Goal: Communication & Community: Answer question/provide support

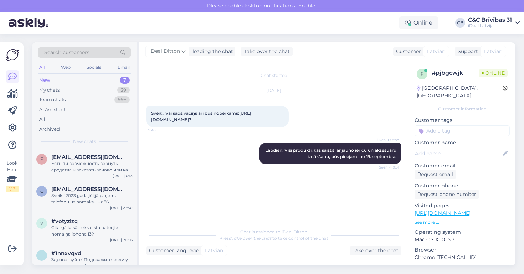
click at [110, 83] on div "New 7" at bounding box center [84, 80] width 93 height 10
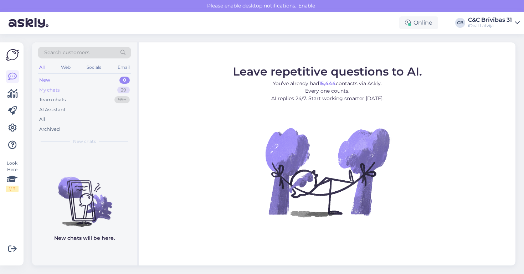
click at [116, 89] on div "My chats 29" at bounding box center [84, 90] width 93 height 10
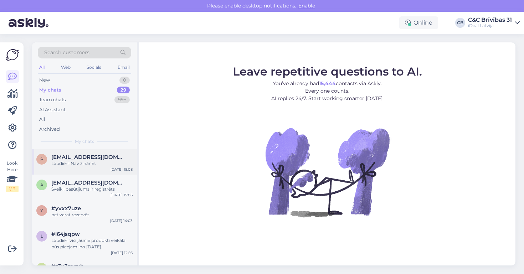
click at [108, 162] on div "Labdien! Nav zināms" at bounding box center [91, 164] width 81 height 6
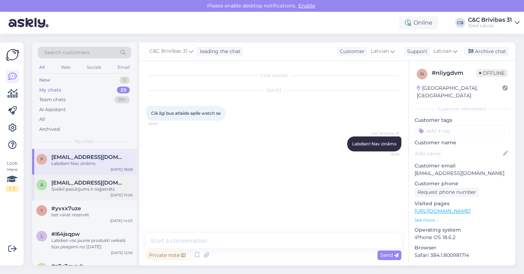
click at [116, 187] on div "Sveiki! pasūtījums ir reģistrēts" at bounding box center [91, 189] width 81 height 6
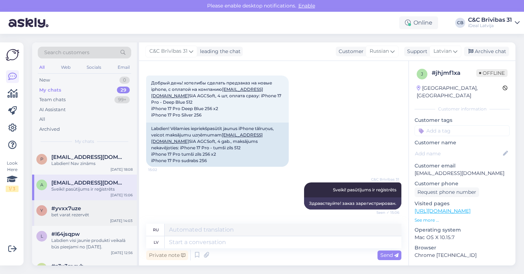
click at [88, 202] on div "y #yvxx7uze bet varat rezervēt [DATE] 14:03" at bounding box center [84, 213] width 105 height 26
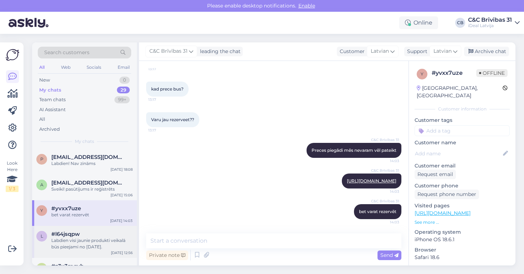
click at [86, 235] on div "#l64jsqpw" at bounding box center [91, 234] width 81 height 6
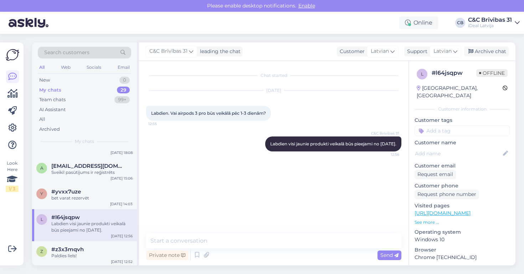
scroll to position [26, 0]
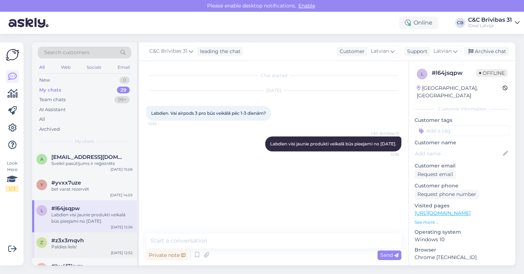
click at [106, 233] on div "z #z3x3mqvh Paldies liels! [DATE] 12:52" at bounding box center [84, 246] width 105 height 26
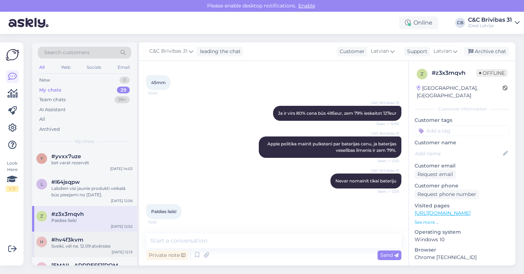
scroll to position [52, 0]
click at [100, 246] on div "Sveiki, vēl ne. 12.09 atvērsies" at bounding box center [91, 246] width 81 height 6
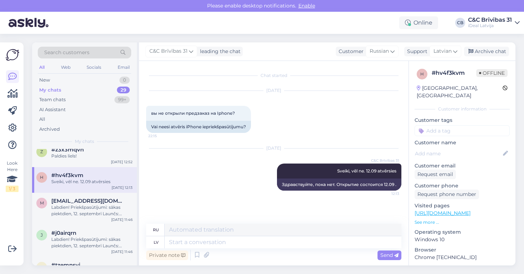
scroll to position [151, 0]
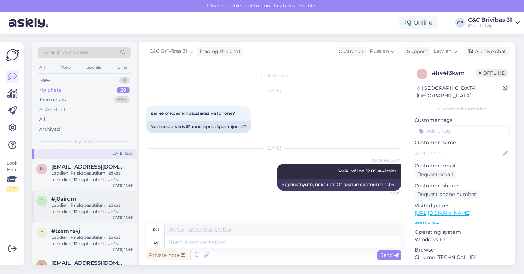
click at [108, 204] on div "Labdien! Priekšpasūtījumi: sākas piektdien, 12. septembrī Launčs: piektdien, 19…" at bounding box center [91, 208] width 81 height 13
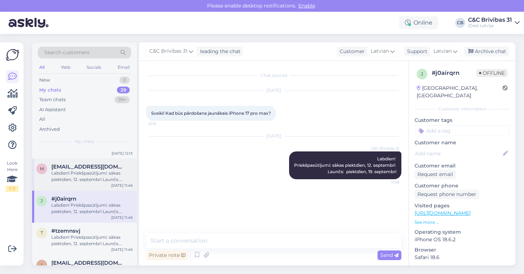
click at [112, 178] on div "Labdien! Priekšpasūtījumi: sākas piektdien, 12. septembrī Launčs: piektdien, 19…" at bounding box center [91, 176] width 81 height 13
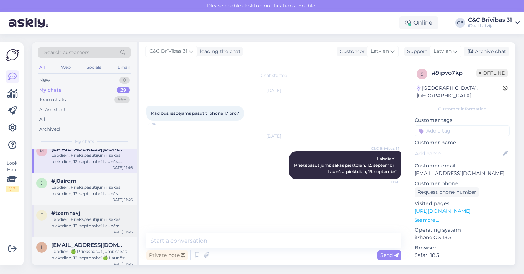
scroll to position [169, 0]
click at [93, 210] on div "#tzemnsvj" at bounding box center [91, 212] width 81 height 6
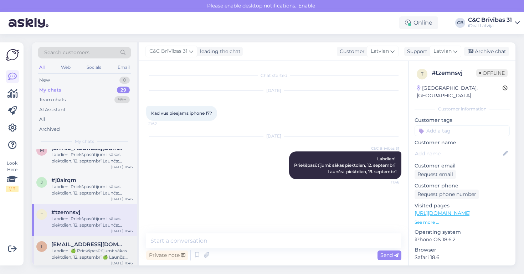
click at [86, 250] on div "Labdien! 🍏 Priekšpasūtījumi: sākas piektdien, 12. septembrī 🍏 Launčs: piektdien…" at bounding box center [91, 254] width 81 height 13
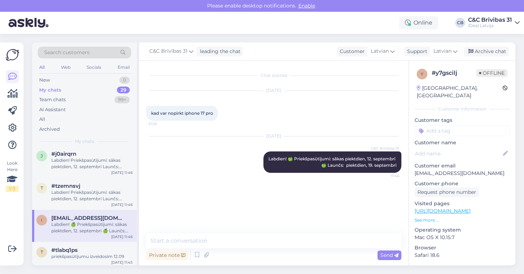
scroll to position [195, 0]
click at [91, 100] on div "Team chats 99+" at bounding box center [84, 100] width 93 height 10
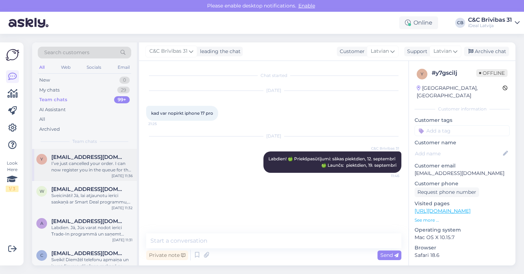
click at [94, 169] on div "I’ve just cancelled your order. I can now register you in the queue for the new…" at bounding box center [91, 167] width 81 height 13
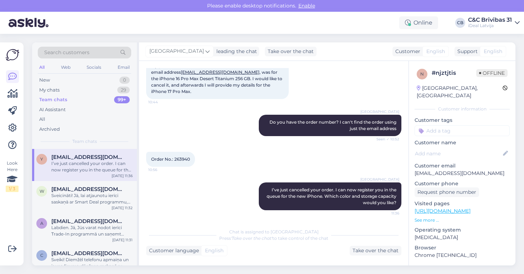
scroll to position [249, 0]
click at [107, 193] on div "Sveicināti! Jā, lai atjaunotu ierīci saskaņā ar Smart Deal programmu, Jums jānā…" at bounding box center [91, 199] width 81 height 13
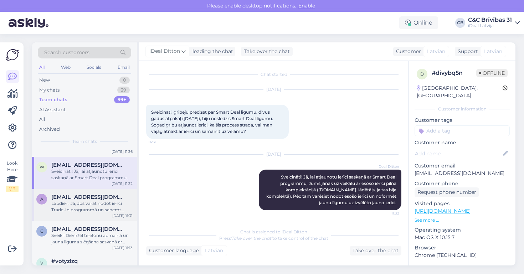
scroll to position [25, 0]
click at [100, 203] on div "Labdien. Jā, Jūs varat nodot ierīci Trade-In programmā un saņemt atlaidi jaunaj…" at bounding box center [91, 206] width 81 height 13
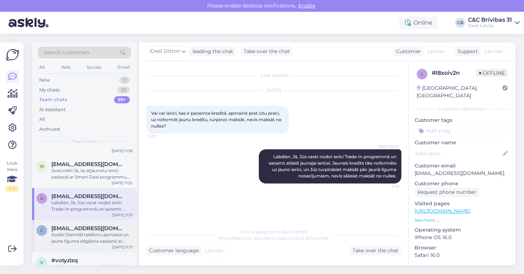
click at [100, 224] on div "c [EMAIL_ADDRESS][DOMAIN_NAME] Sveiki! Diemžēl telefonu apmaiņa un jauna līguma…" at bounding box center [84, 236] width 105 height 32
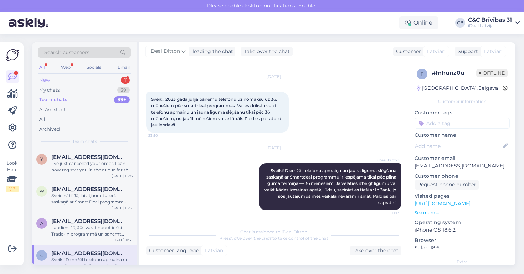
click at [91, 82] on div "New 1" at bounding box center [84, 80] width 93 height 10
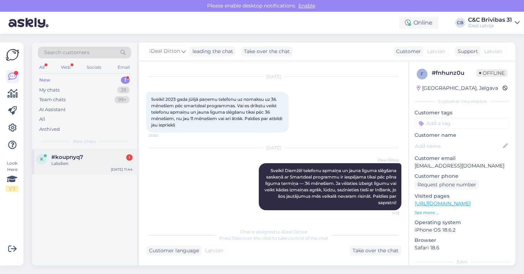
click at [87, 157] on div "#koupnyq7 1" at bounding box center [91, 157] width 81 height 6
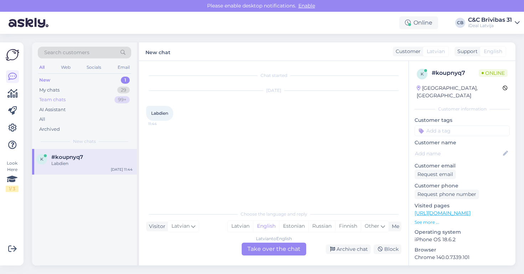
click at [90, 97] on div "Team chats 99+" at bounding box center [84, 100] width 93 height 10
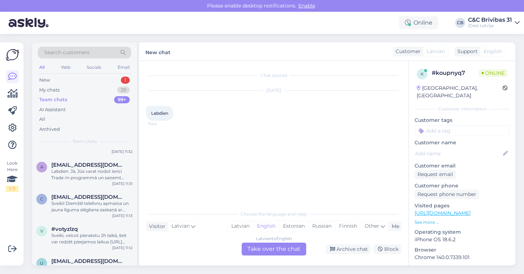
scroll to position [58, 0]
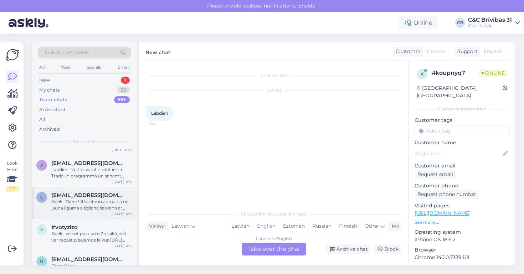
click at [80, 207] on div "Sveiki! Diemžēl telefonu apmaiņa un jauna līguma slēgšana saskaņā ar Smartdeal …" at bounding box center [91, 205] width 81 height 13
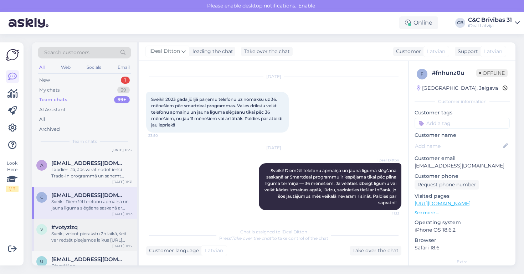
click at [82, 228] on div "#votyzlzq" at bounding box center [91, 227] width 81 height 6
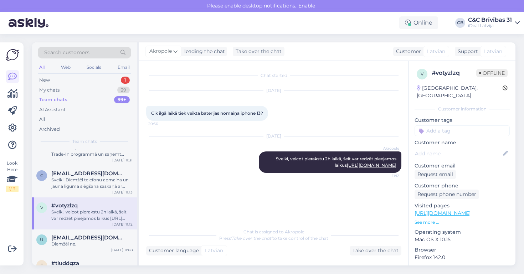
scroll to position [81, 0]
click at [82, 234] on span "[EMAIL_ADDRESS][DOMAIN_NAME]" at bounding box center [88, 237] width 74 height 6
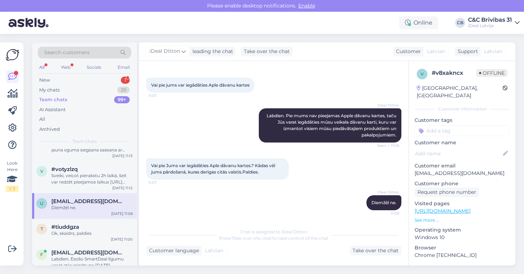
scroll to position [136, 0]
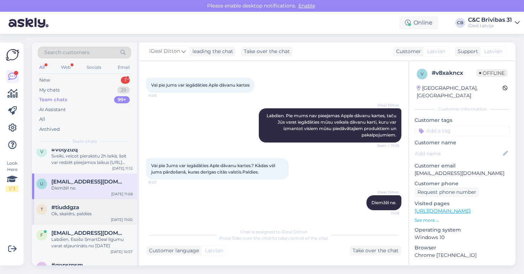
click at [88, 215] on div "Ok, skaidrs, paldies" at bounding box center [91, 214] width 81 height 6
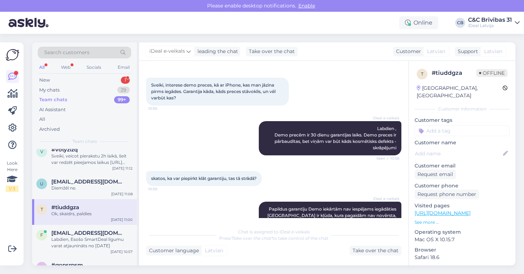
scroll to position [78, 0]
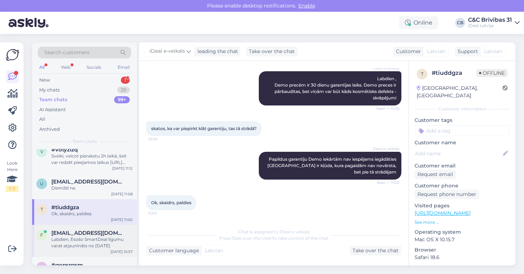
click at [90, 230] on span "[EMAIL_ADDRESS][DOMAIN_NAME]" at bounding box center [88, 233] width 74 height 6
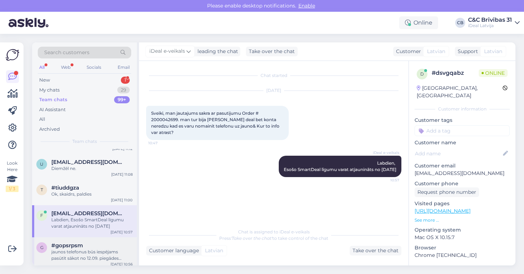
scroll to position [156, 0]
click at [92, 237] on div "g #gopsrpsm jaunos telefonus būs iespējams pasūtīt sākot no 12.09. piegādes sāk…" at bounding box center [84, 253] width 105 height 32
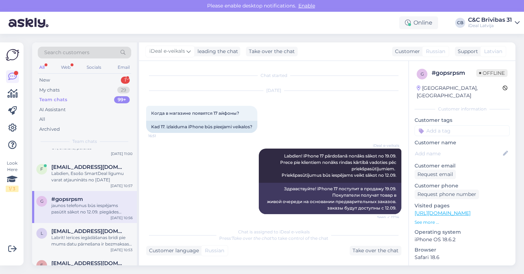
scroll to position [203, 0]
click at [87, 242] on div "Labrīt! Ierīces iegādāšanas brīdi pie mums datu pārnešana ir bezmaksas pakalpoj…" at bounding box center [91, 239] width 81 height 13
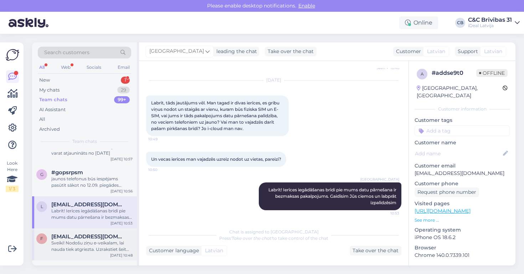
scroll to position [229, 0]
click at [106, 236] on span "[EMAIL_ADDRESS][DOMAIN_NAME]" at bounding box center [88, 236] width 74 height 6
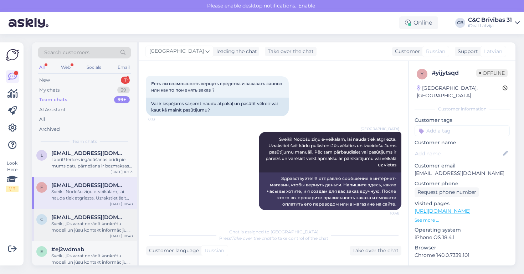
click at [117, 221] on div "Sveiki, jūs varat norādīt konkrētu modeli un jūsu kontakt informāciju, mēs ar p…" at bounding box center [91, 227] width 81 height 13
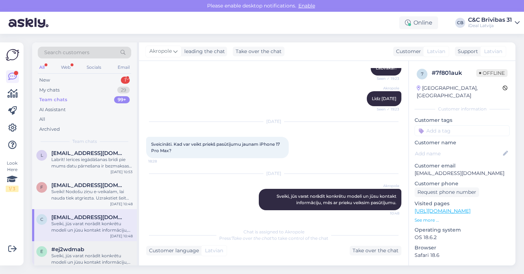
click at [98, 256] on div "Sveiki, jūs varat norādīt konkrētu modeli un jūsu kontakt informāciju, mēs ar p…" at bounding box center [91, 259] width 81 height 13
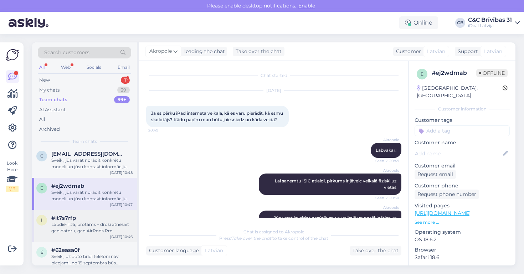
click at [98, 229] on div "Labdien! Jā, protams – droši atnesiet gan datoru, gan AirPods Pro. Pārbaudīsim …" at bounding box center [91, 228] width 81 height 13
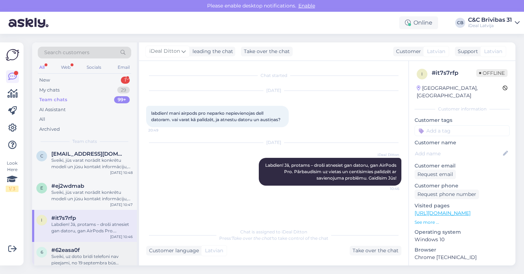
click at [105, 247] on div "#62easa0f" at bounding box center [91, 250] width 81 height 6
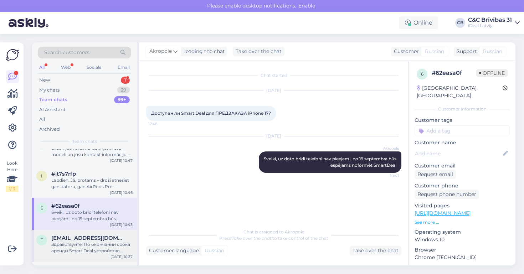
click at [112, 242] on div "Здравствуйте! По окончании срока аренды Smart Deal устройство необходимо вернут…" at bounding box center [91, 247] width 81 height 13
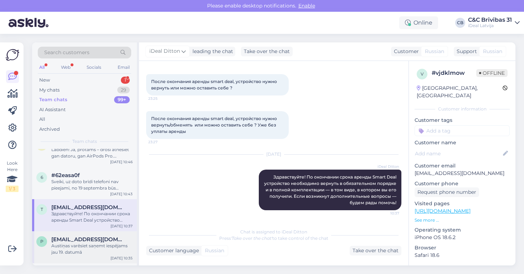
click at [94, 244] on div "Austiņas varēsiet saņemt iespējams jau 19. datumā" at bounding box center [91, 249] width 81 height 13
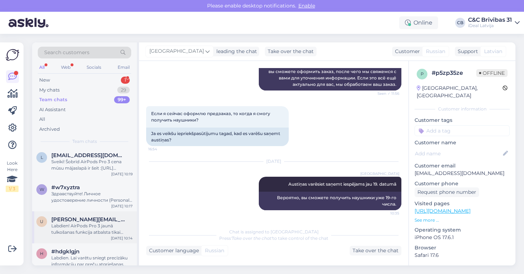
click at [96, 234] on div "Labdien! AirPods Pro 3 jaunā tulkošanas funkcija atbalsta tikai dažas valodas. …" at bounding box center [91, 229] width 81 height 13
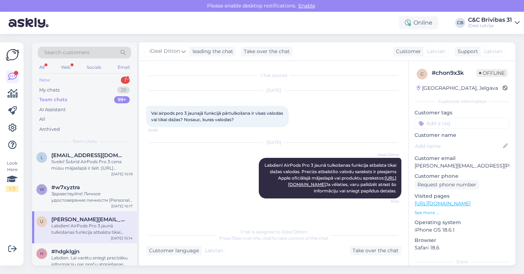
click at [45, 82] on div "New" at bounding box center [44, 80] width 11 height 7
